Goal: Complete application form

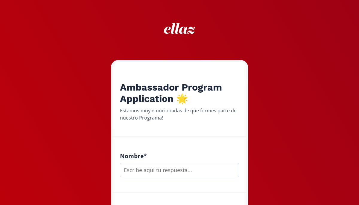
scroll to position [11, 0]
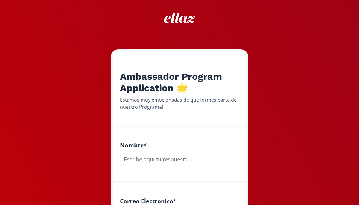
click at [173, 155] on input "text" at bounding box center [179, 159] width 119 height 14
type input "M"
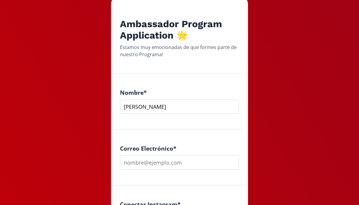
scroll to position [86, 0]
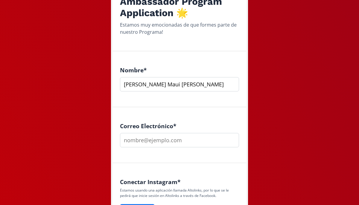
type input "[PERSON_NAME] Maui [PERSON_NAME]"
click at [181, 143] on input "email" at bounding box center [179, 140] width 119 height 14
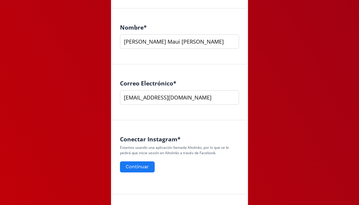
scroll to position [157, 0]
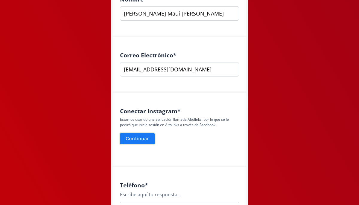
type input "[EMAIL_ADDRESS][DOMAIN_NAME]"
click at [145, 139] on button "Continuar" at bounding box center [137, 138] width 36 height 13
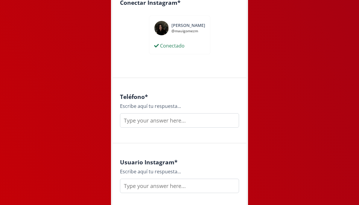
scroll to position [266, 0]
click at [197, 114] on input "text" at bounding box center [179, 120] width 119 height 14
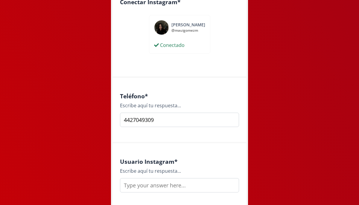
type input "4427049309"
click at [188, 189] on input "text" at bounding box center [179, 185] width 119 height 14
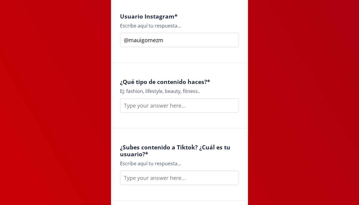
scroll to position [419, 0]
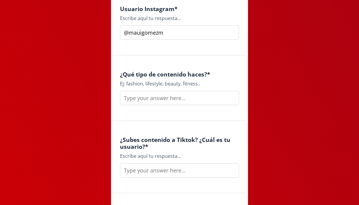
type input "@mauigomezm"
click at [169, 96] on input "text" at bounding box center [179, 98] width 119 height 14
type input "Lifestyle, fashion, wellness"
click at [166, 170] on input "text" at bounding box center [179, 170] width 119 height 14
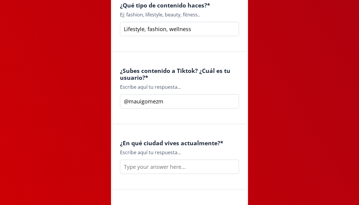
scroll to position [488, 0]
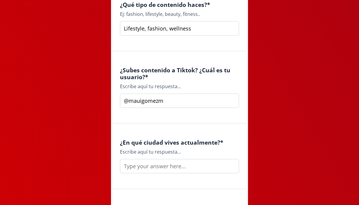
type input "@mauigomezm"
click at [176, 164] on input "text" at bounding box center [179, 166] width 119 height 14
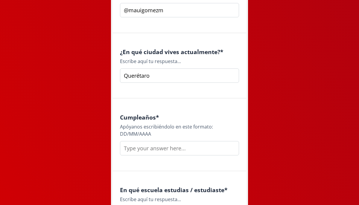
scroll to position [579, 0]
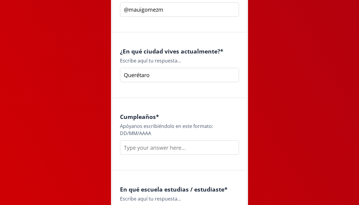
type input "Querétaro"
click at [196, 154] on input "text" at bounding box center [179, 148] width 119 height 14
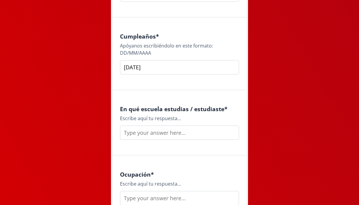
scroll to position [665, 0]
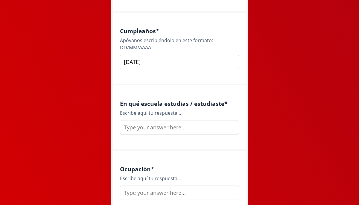
type input "[DATE]"
click at [201, 127] on input "text" at bounding box center [179, 127] width 119 height 14
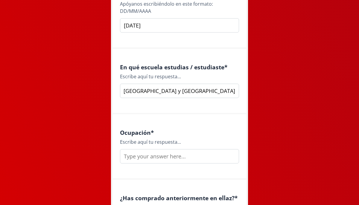
scroll to position [707, 0]
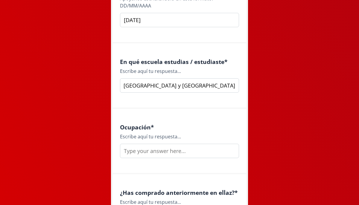
type input "Universidad Anáhuac y Universidad Panamericana"
click at [187, 151] on input "text" at bounding box center [179, 151] width 119 height 14
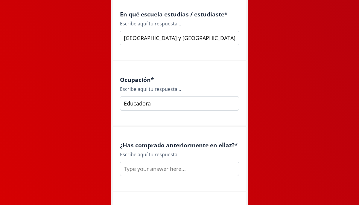
type input "Educadora"
click at [207, 169] on input "text" at bounding box center [179, 169] width 119 height 14
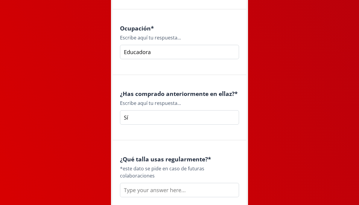
scroll to position [816, 0]
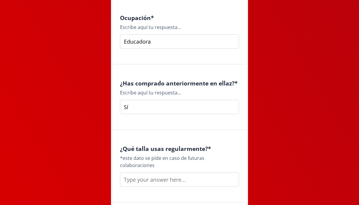
type input "Sí"
click at [211, 172] on input "text" at bounding box center [179, 179] width 119 height 14
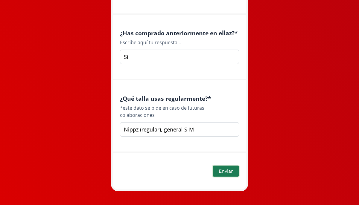
type input "Nippz (regular), general S-M"
click at [224, 165] on button "Enviar" at bounding box center [226, 171] width 28 height 13
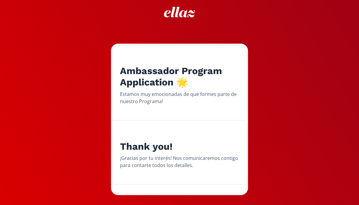
scroll to position [28, 0]
